Goal: Task Accomplishment & Management: Complete application form

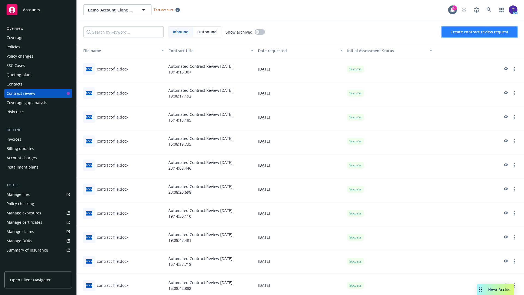
click at [480, 32] on span "Create contract review request" at bounding box center [480, 31] width 58 height 5
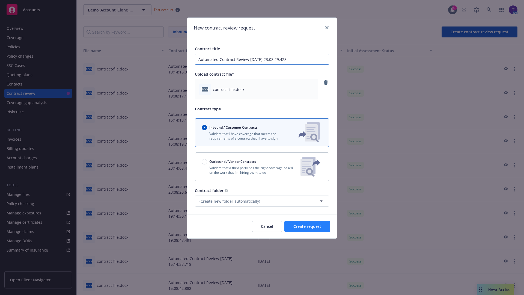
type input "Automated Contract Review 10-14-2025 23:08:29.423"
click at [307, 226] on span "Create request" at bounding box center [308, 226] width 28 height 5
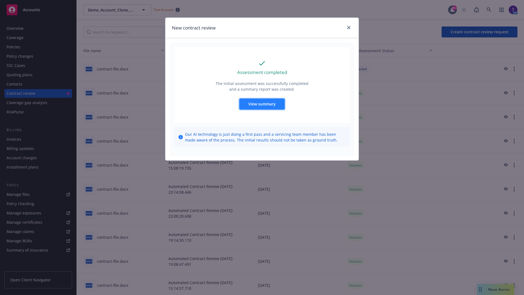
click at [262, 104] on span "View summary" at bounding box center [261, 103] width 27 height 5
